Goal: Check status: Check status

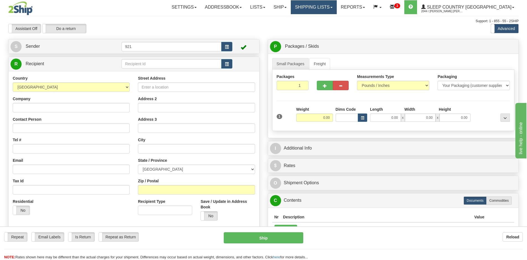
click at [337, 9] on link "Shipping lists" at bounding box center [314, 7] width 46 height 14
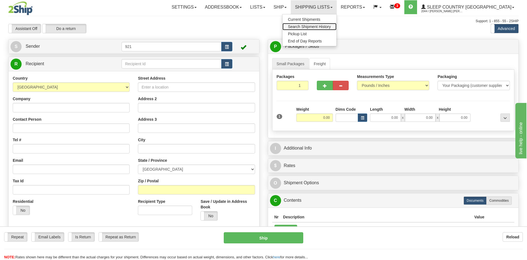
drag, startPoint x: 338, startPoint y: 27, endPoint x: 319, endPoint y: 21, distance: 20.2
click at [331, 27] on span "Search Shipment History" at bounding box center [309, 26] width 43 height 4
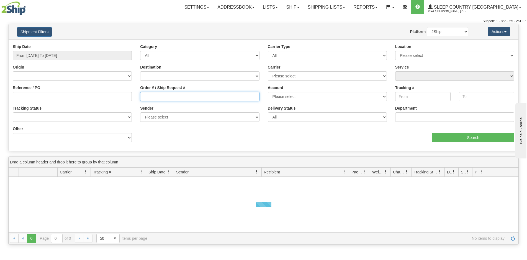
click at [175, 96] on input "Order # / Ship Request #" at bounding box center [199, 96] width 119 height 9
paste input "9000H936750"
type input "9000H936750"
click at [51, 57] on input "From [DATE] To [DATE]" at bounding box center [72, 55] width 119 height 9
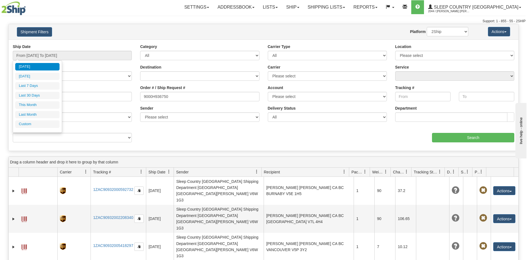
click at [36, 97] on li "Last 30 Days" at bounding box center [37, 95] width 44 height 7
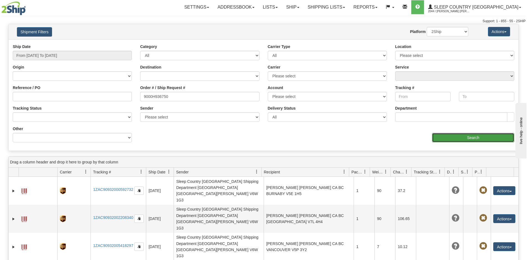
click at [492, 139] on input "Search" at bounding box center [473, 137] width 82 height 9
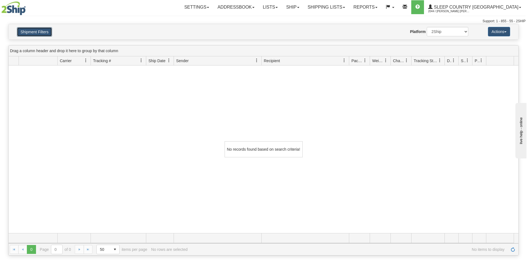
click at [29, 30] on button "Shipment Filters" at bounding box center [34, 31] width 35 height 9
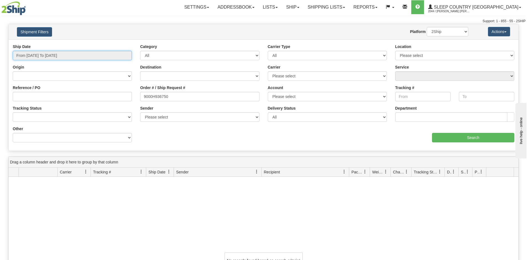
click at [44, 59] on input "From [DATE] To [DATE]" at bounding box center [72, 55] width 119 height 9
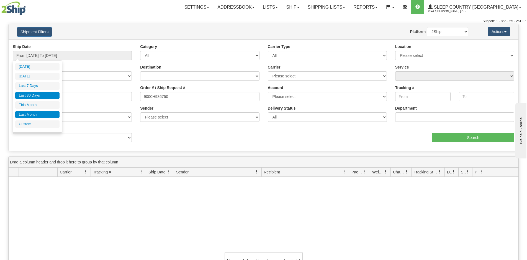
click at [36, 112] on li "Last Month" at bounding box center [37, 114] width 44 height 7
type input "From [DATE] To [DATE]"
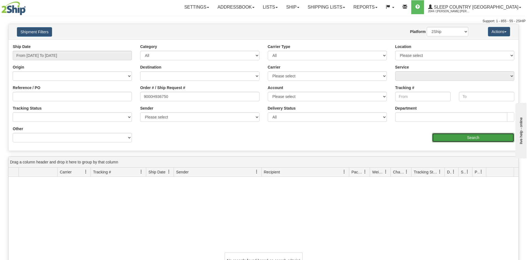
click at [448, 138] on input "Search" at bounding box center [473, 137] width 82 height 9
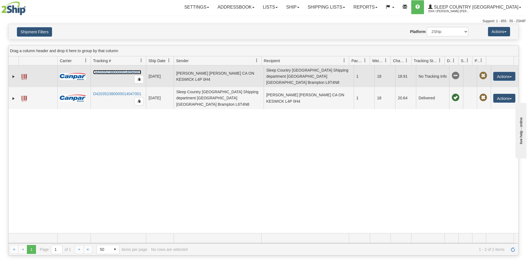
click at [132, 70] on link "D420352380000014094001" at bounding box center [117, 72] width 48 height 4
